Goal: Find specific page/section: Find specific page/section

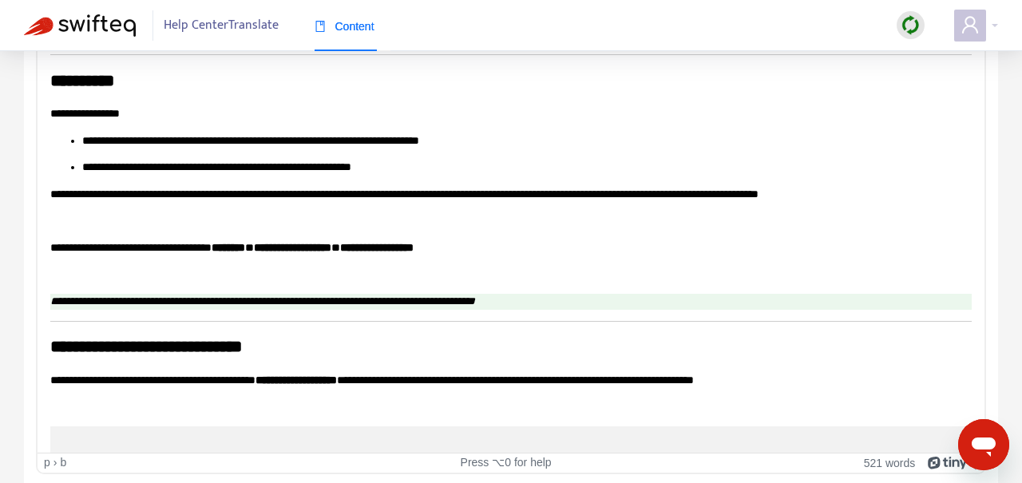
scroll to position [3922, 0]
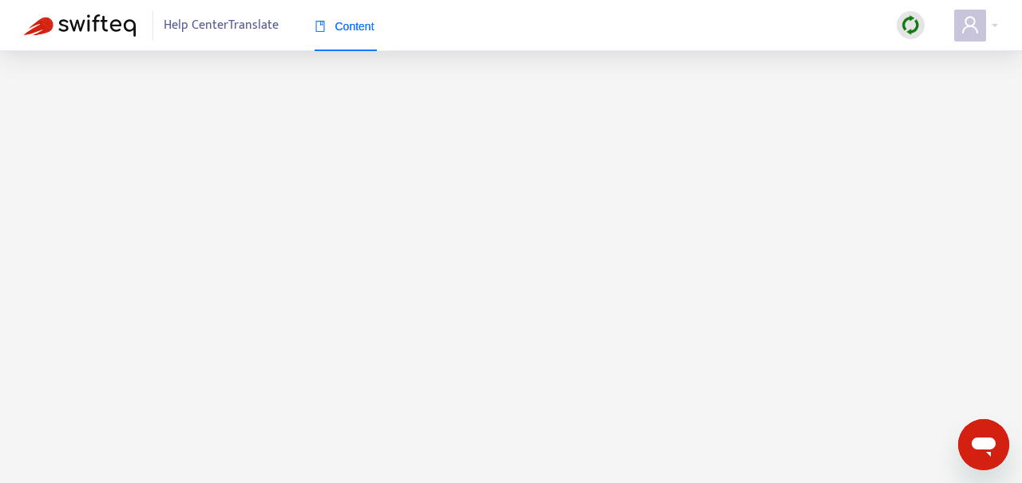
click at [352, 27] on span "Content" at bounding box center [345, 26] width 60 height 13
click at [110, 23] on img at bounding box center [80, 25] width 112 height 22
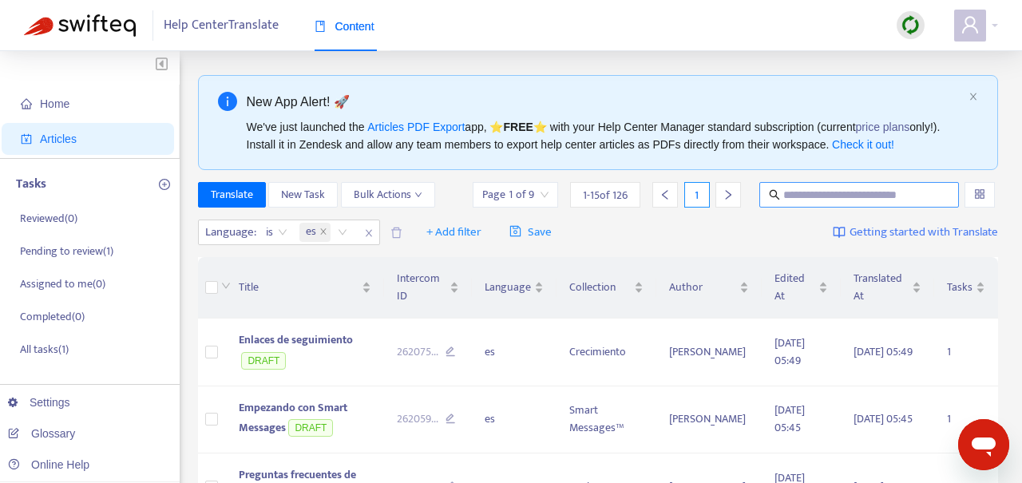
click at [793, 204] on input "text" at bounding box center [859, 195] width 153 height 18
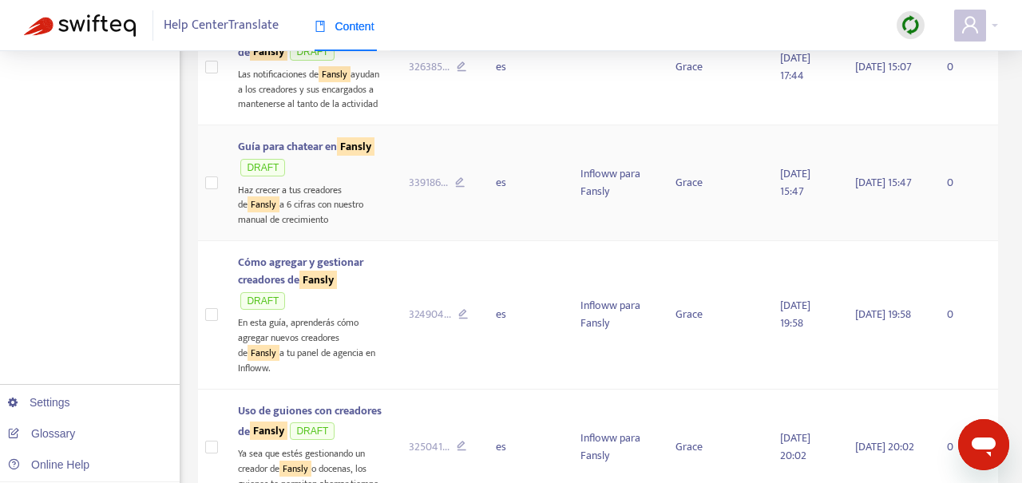
scroll to position [558, 0]
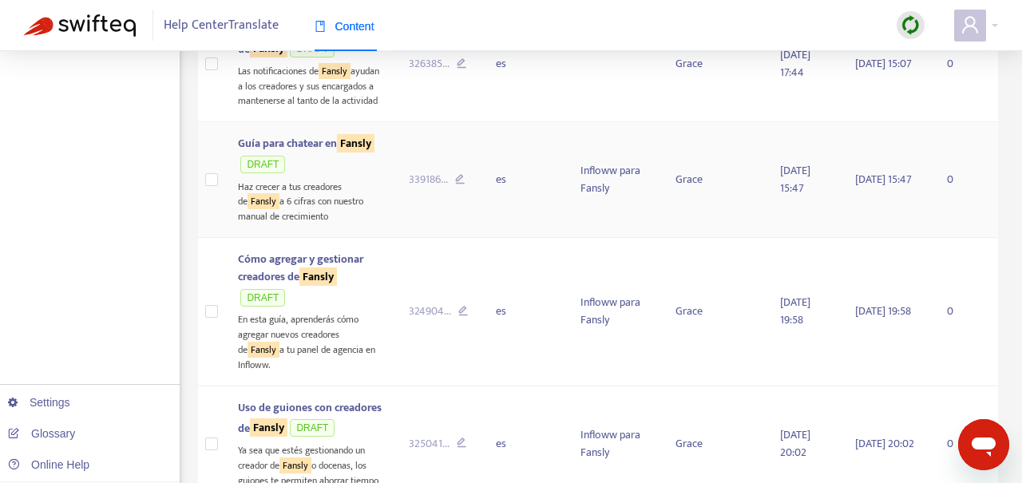
click at [319, 153] on span "Guía para chatear en Fansly" at bounding box center [306, 143] width 137 height 18
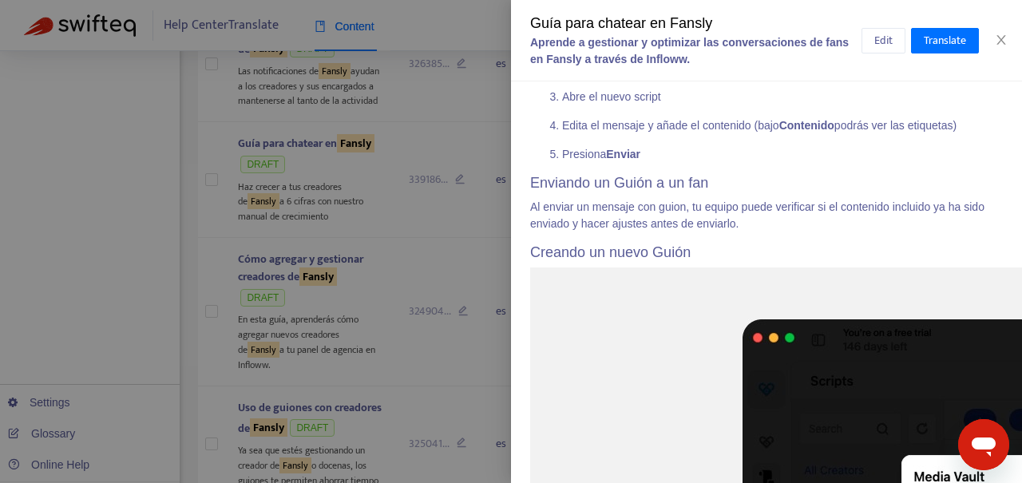
scroll to position [3958, 0]
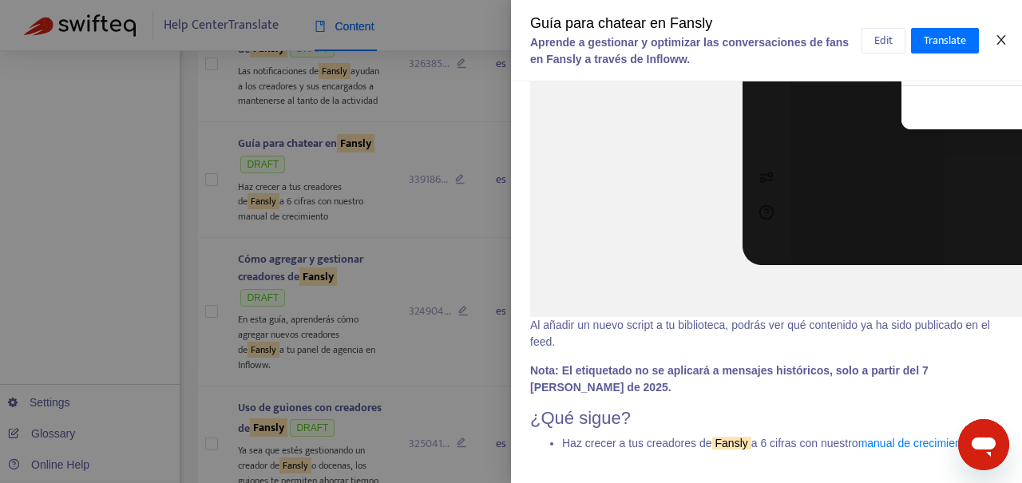
click at [1004, 41] on icon "close" at bounding box center [1001, 40] width 13 height 13
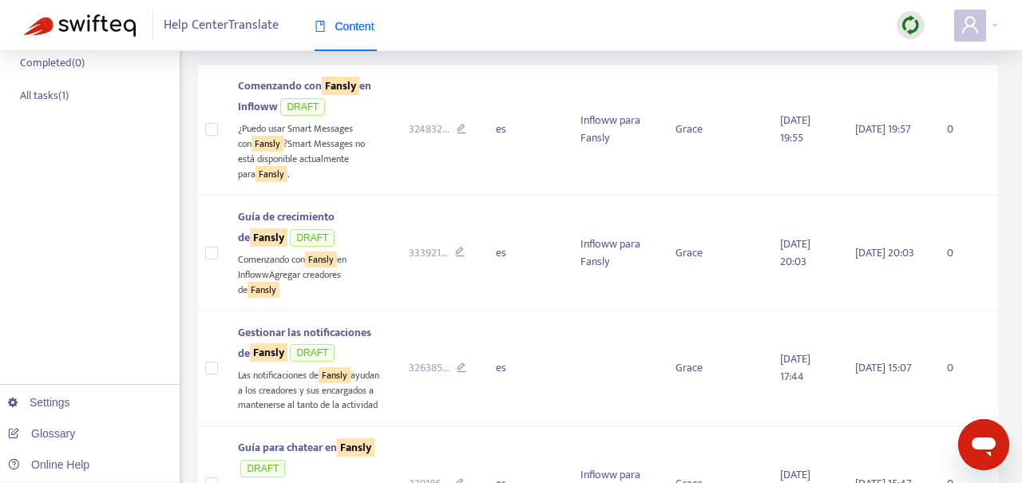
scroll to position [0, 0]
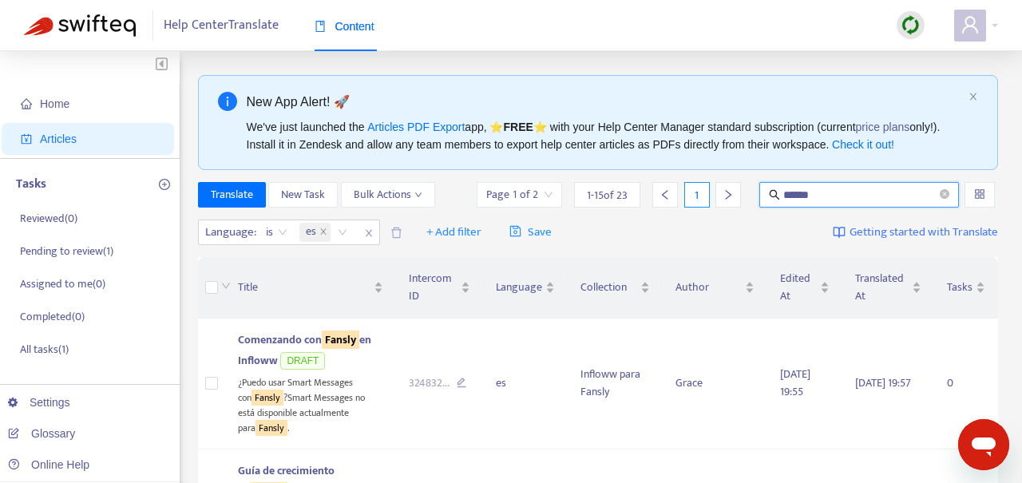
drag, startPoint x: 830, startPoint y: 215, endPoint x: 712, endPoint y: 215, distance: 117.4
click at [712, 208] on div "Page 1 of 2 1 - 15 of 23 1 ******" at bounding box center [736, 195] width 525 height 26
type input "***"
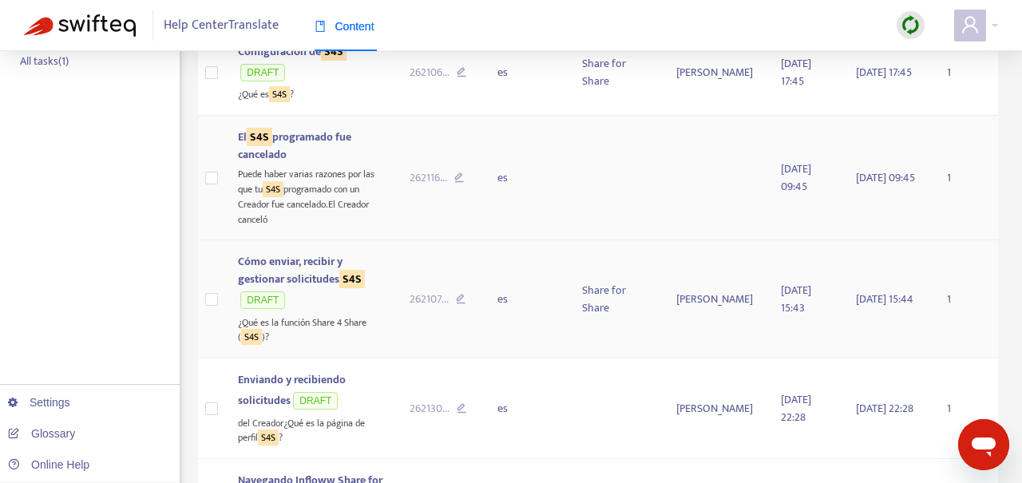
scroll to position [293, 0]
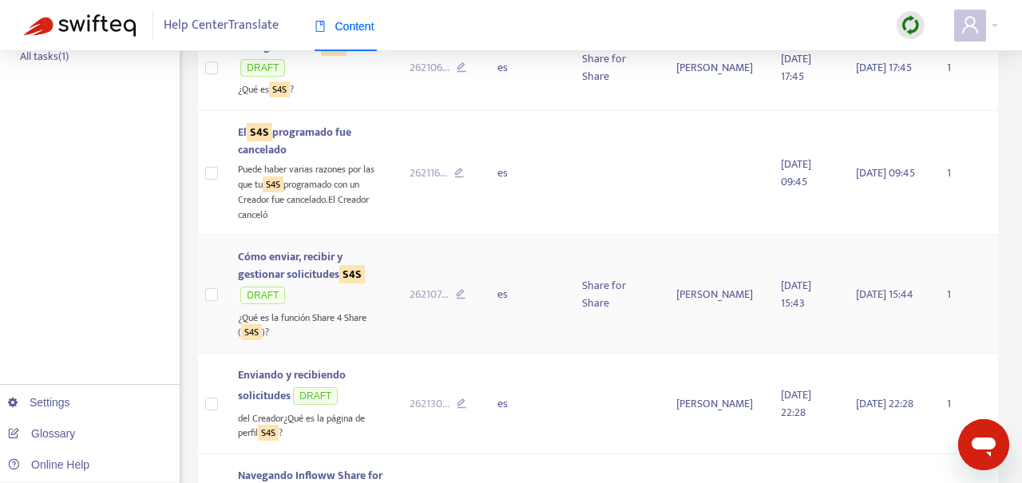
click at [398, 311] on td "262107 ..." at bounding box center [440, 295] width 87 height 118
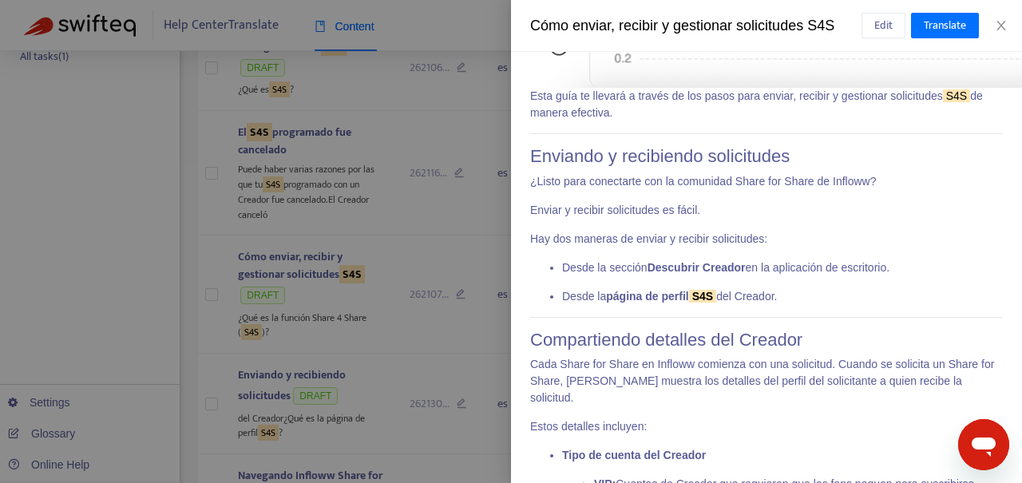
scroll to position [894, 0]
click at [1001, 30] on icon "close" at bounding box center [1001, 25] width 13 height 13
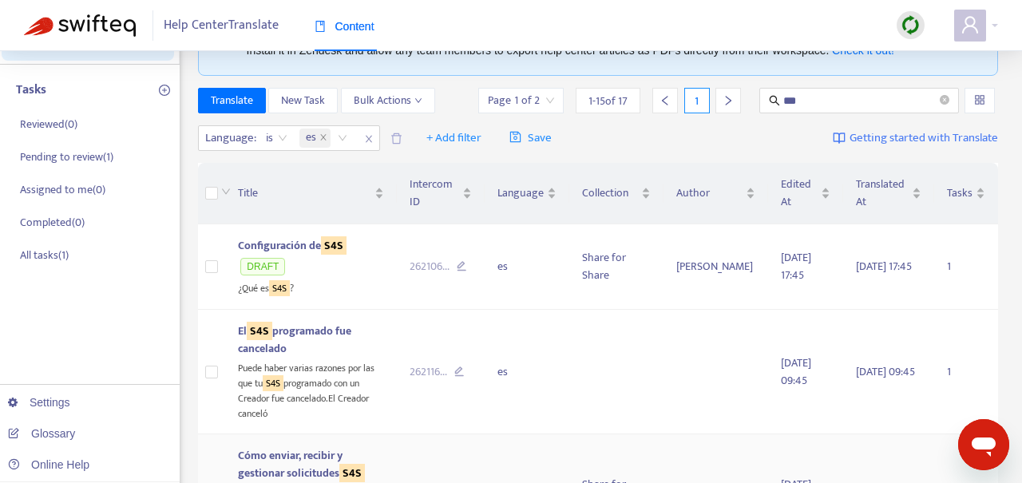
scroll to position [0, 0]
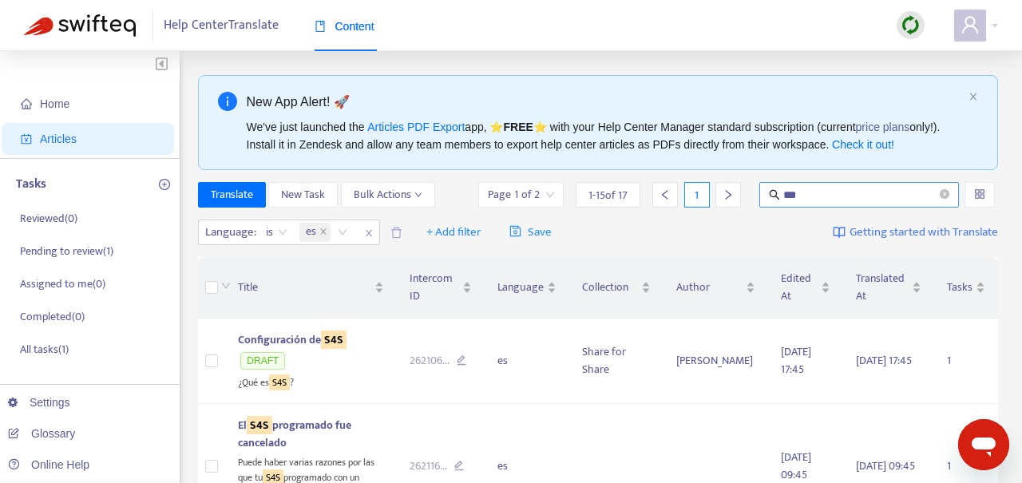
click at [805, 204] on input "***" at bounding box center [859, 195] width 153 height 18
drag, startPoint x: 820, startPoint y: 211, endPoint x: 726, endPoint y: 196, distance: 95.3
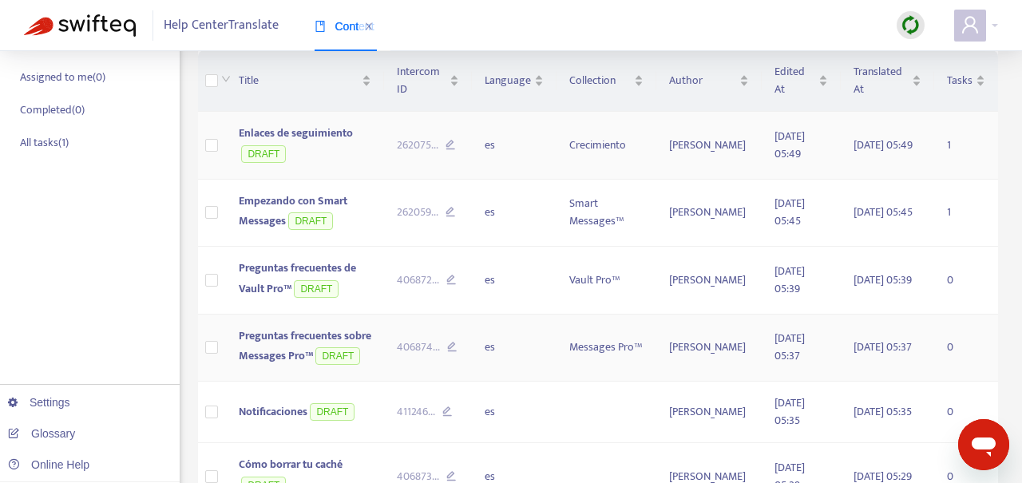
scroll to position [151, 0]
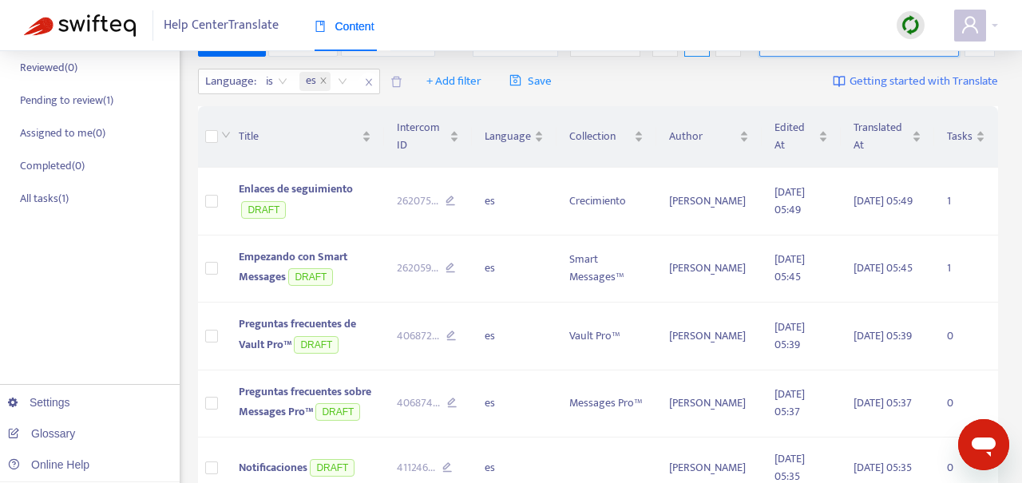
type input "******"
